Goal: Browse casually: Explore the website without a specific task or goal

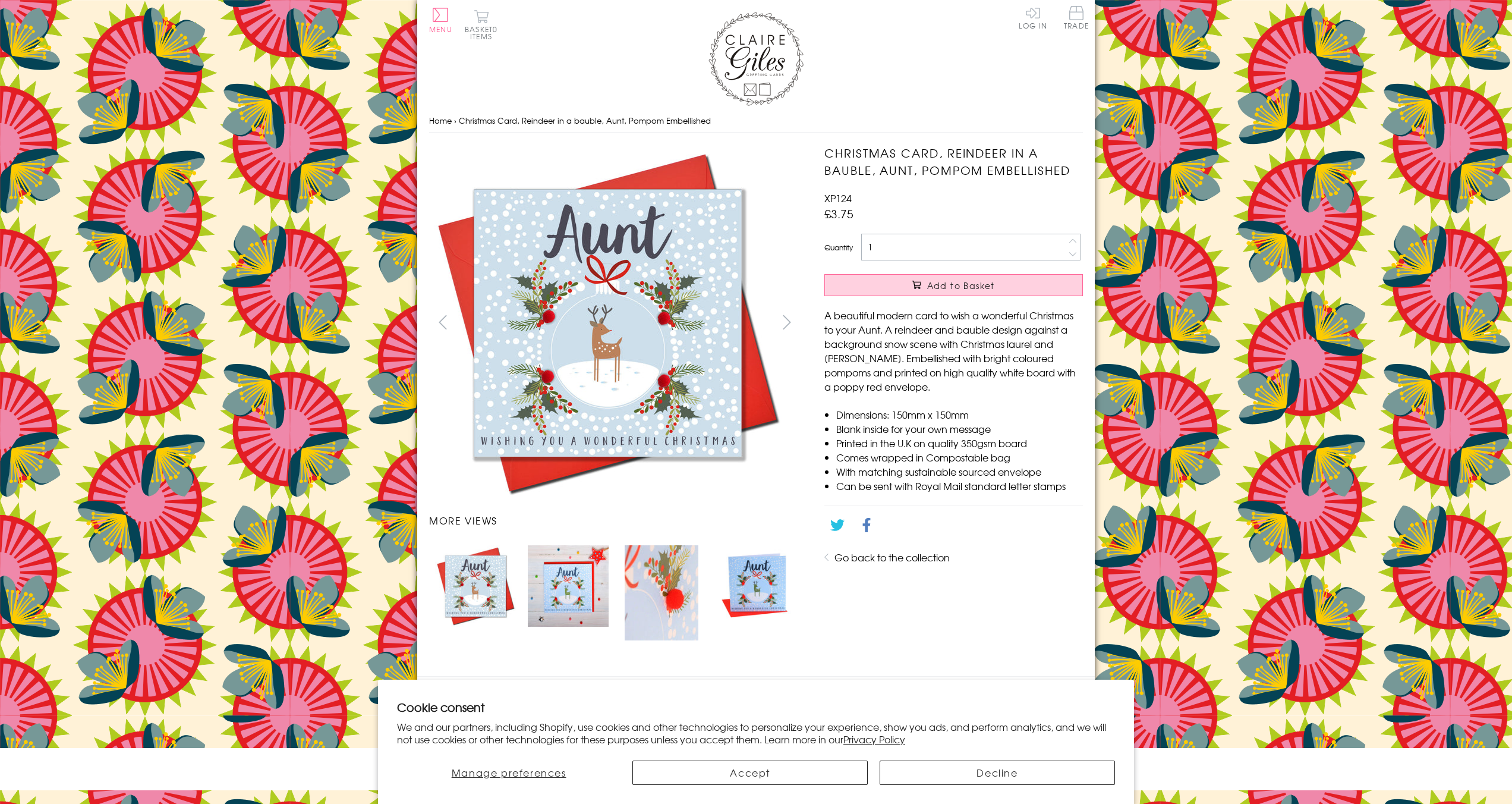
scroll to position [437, 0]
